Goal: Communication & Community: Connect with others

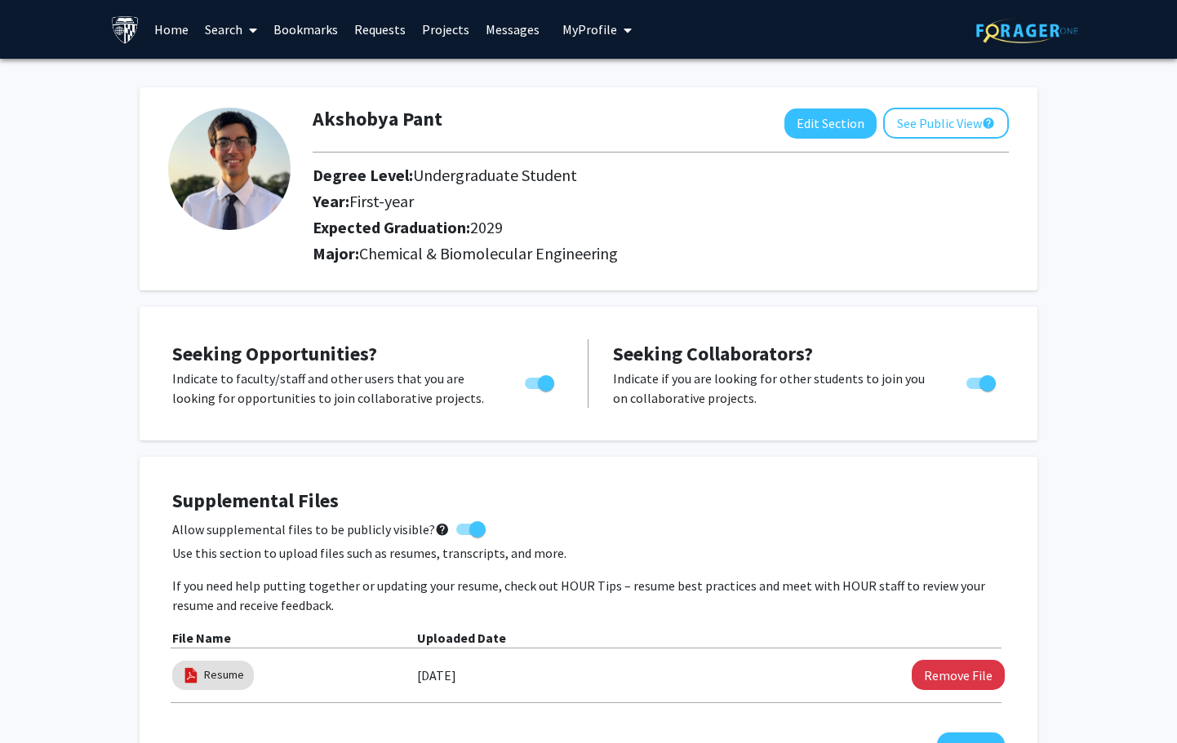
click at [372, 28] on link "Requests" at bounding box center [380, 29] width 68 height 57
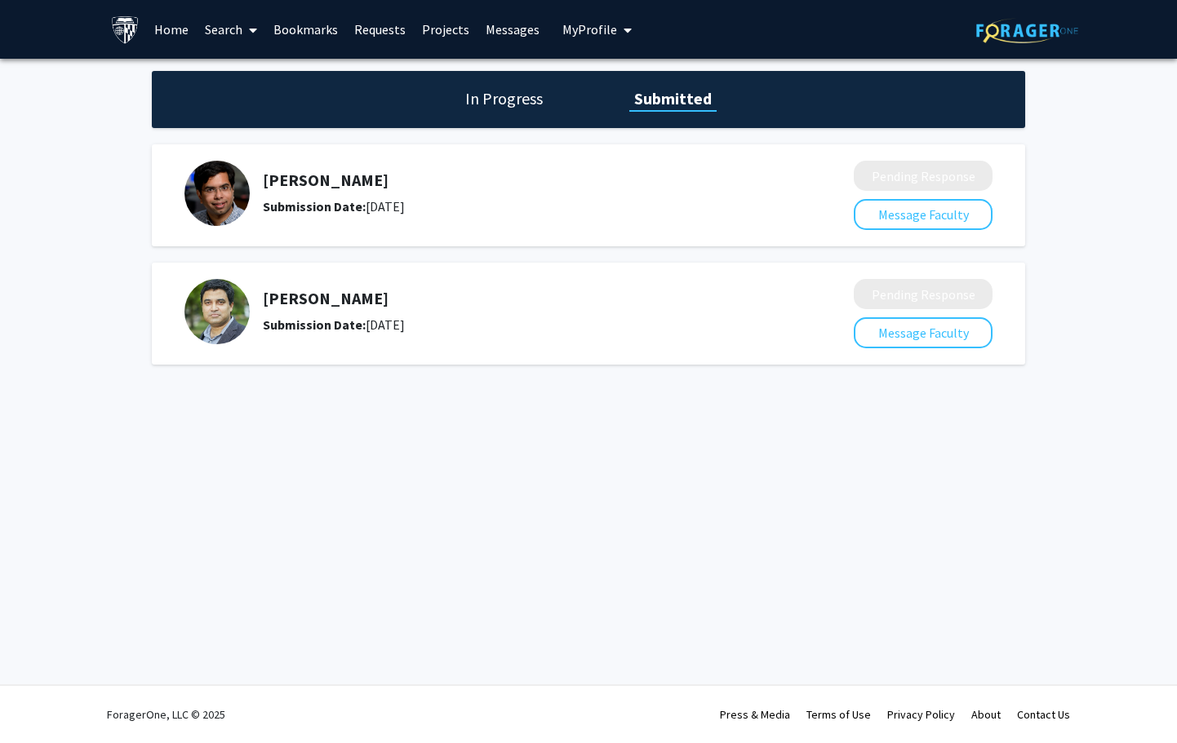
click at [516, 24] on link "Messages" at bounding box center [512, 29] width 70 height 57
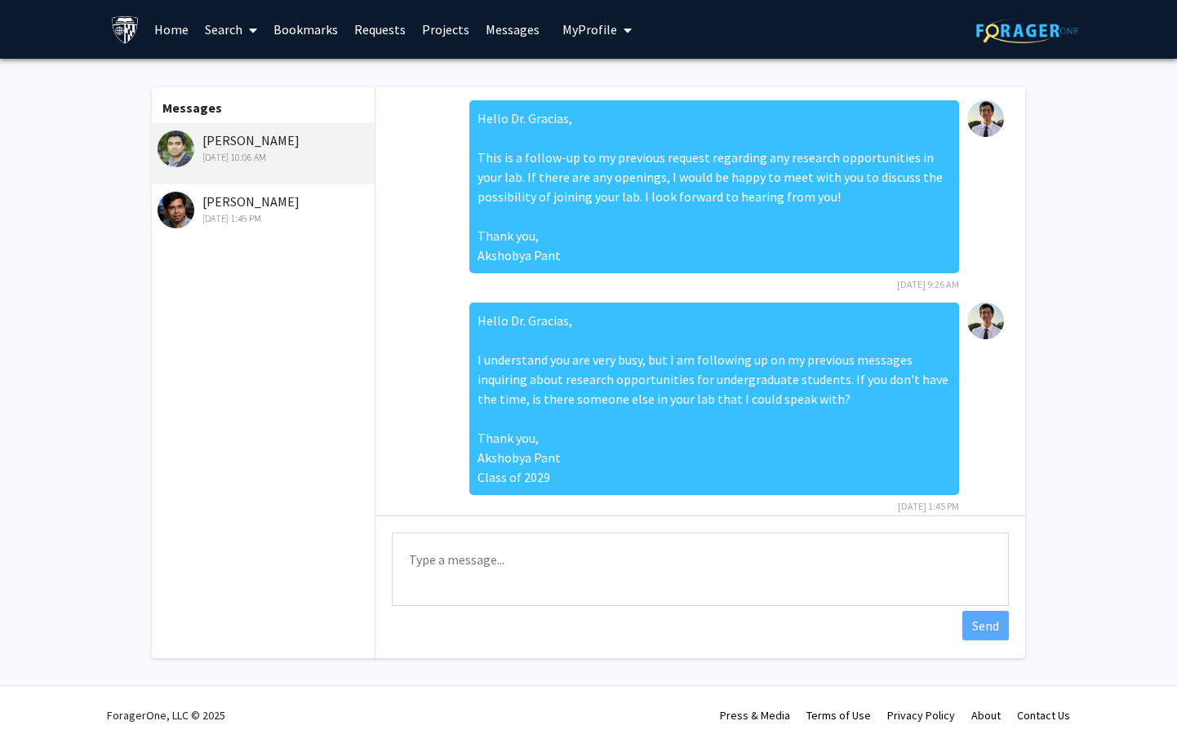
scroll to position [107, 0]
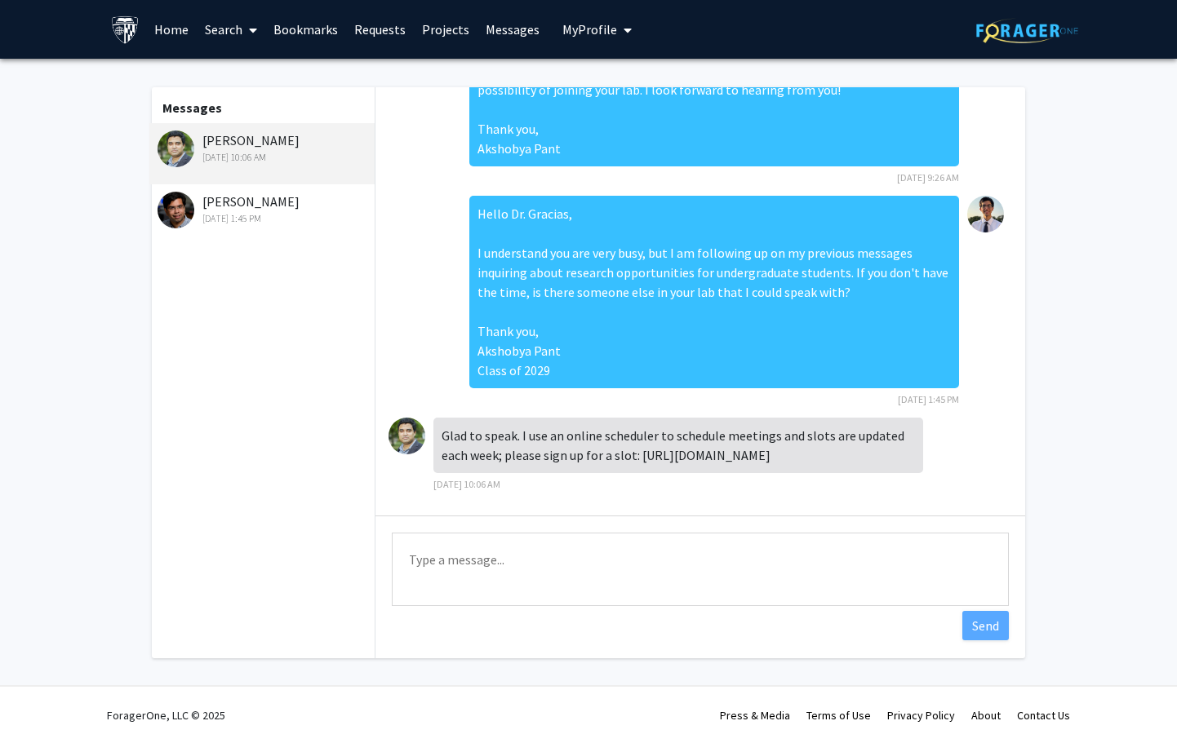
drag, startPoint x: 639, startPoint y: 454, endPoint x: 853, endPoint y: 450, distance: 214.6
click at [853, 450] on div "Glad to speak. I use an online scheduler to schedule meetings and slots are upd…" at bounding box center [678, 445] width 490 height 55
click at [875, 456] on div "Glad to speak. I use an online scheduler to schedule meetings and slots are upd…" at bounding box center [678, 445] width 490 height 55
drag, startPoint x: 859, startPoint y: 457, endPoint x: 640, endPoint y: 459, distance: 219.5
click at [640, 459] on div "Glad to speak. I use an online scheduler to schedule meetings and slots are upd…" at bounding box center [678, 445] width 490 height 55
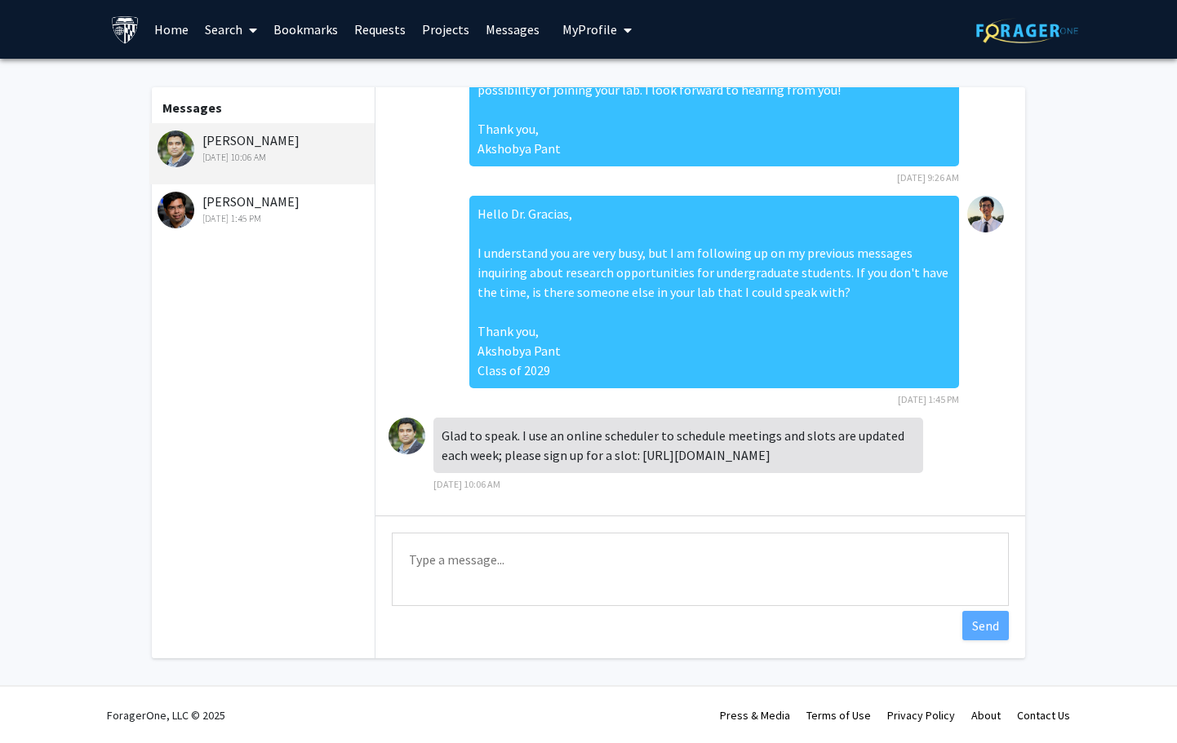
copy div "[URL][DOMAIN_NAME]"
